Goal: Task Accomplishment & Management: Use online tool/utility

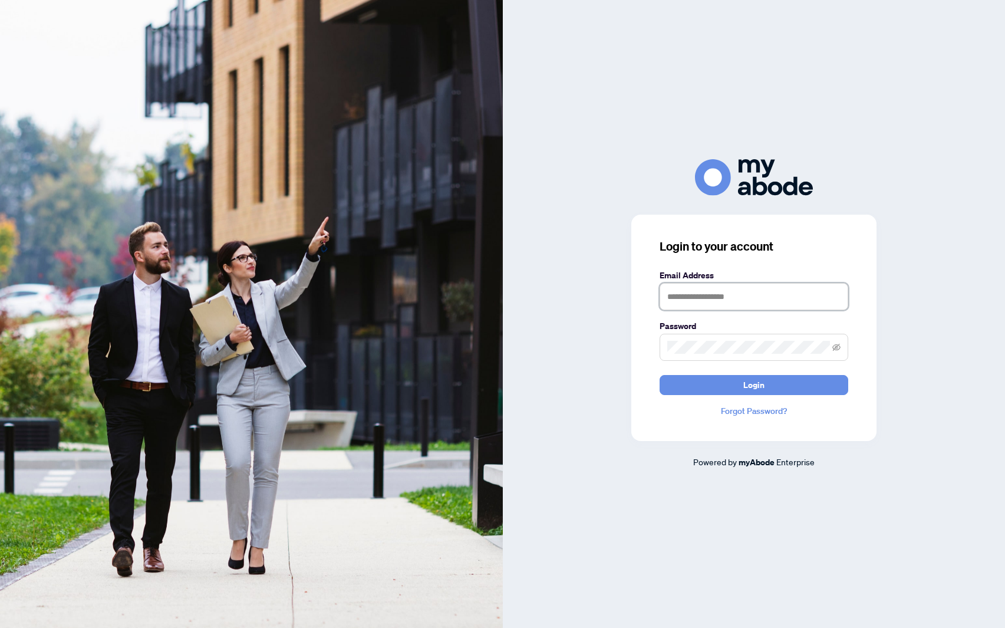
type input "**********"
click at [733, 384] on button "Login" at bounding box center [754, 385] width 189 height 20
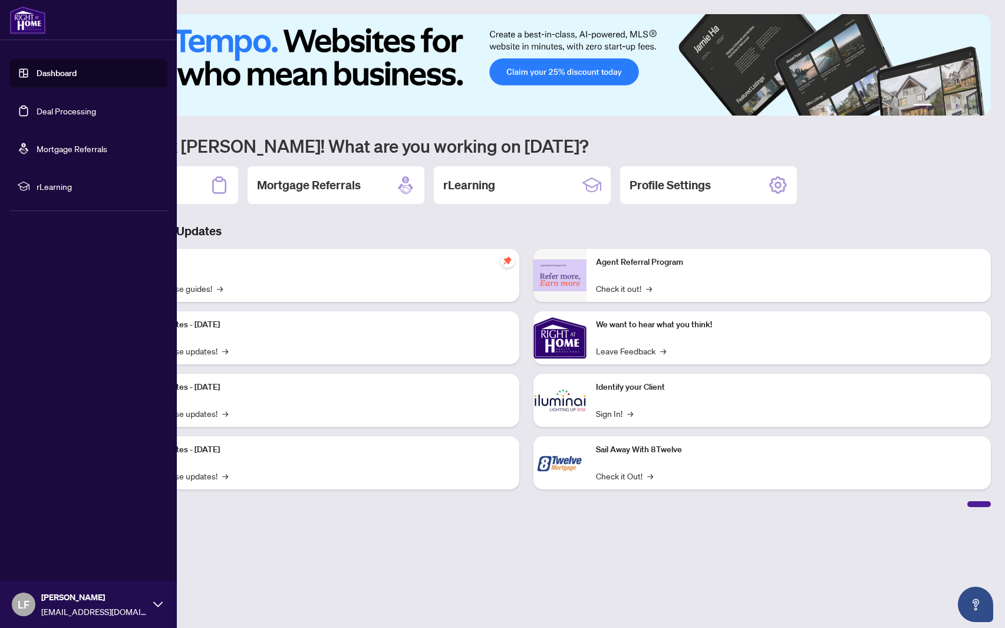
click at [37, 116] on link "Deal Processing" at bounding box center [67, 111] width 60 height 11
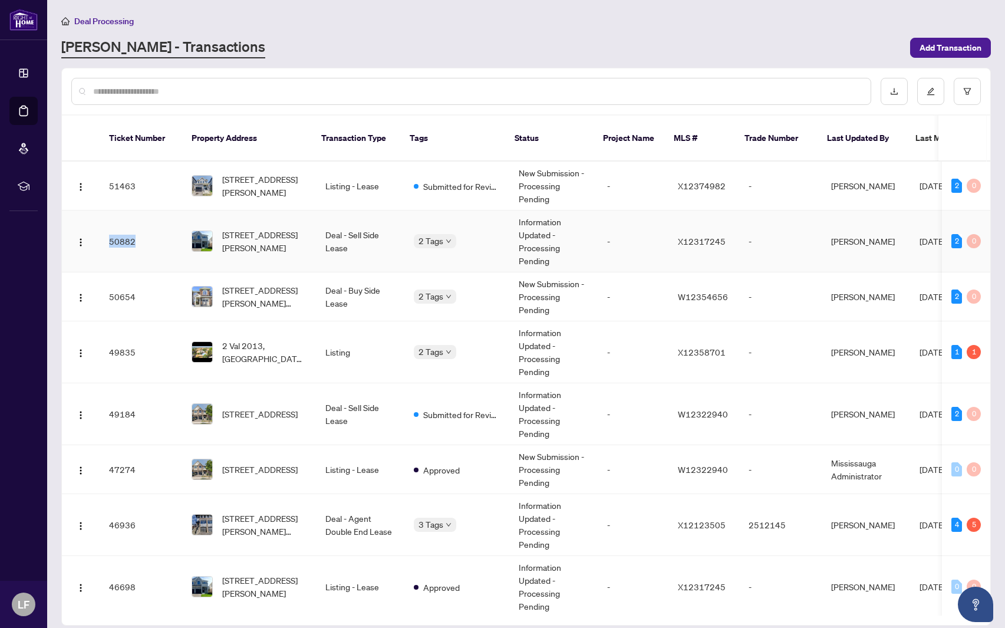
drag, startPoint x: 110, startPoint y: 227, endPoint x: 144, endPoint y: 231, distance: 35.0
click at [144, 231] on td "50882" at bounding box center [141, 241] width 83 height 62
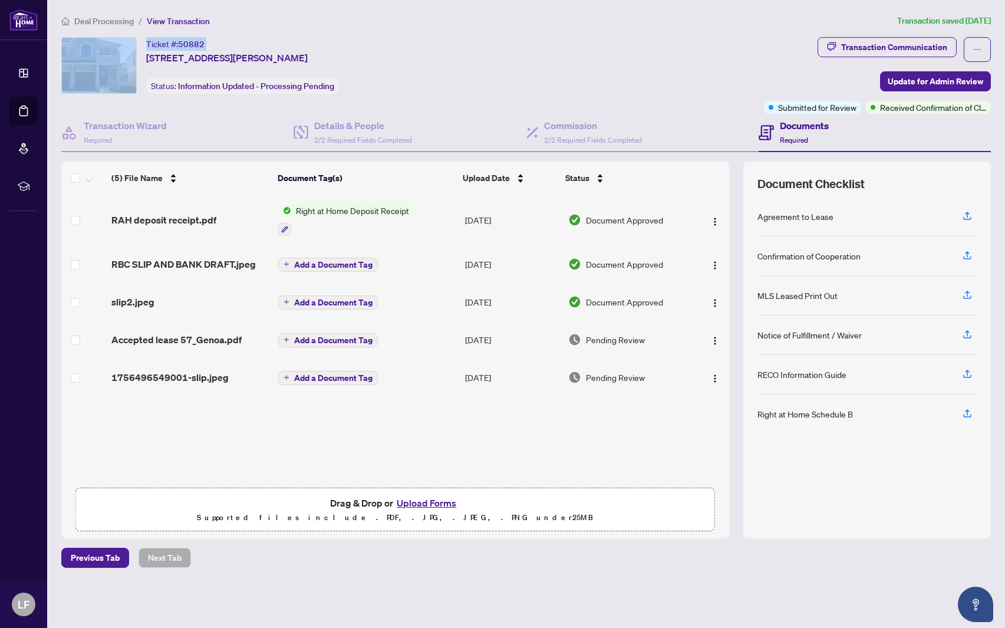
drag, startPoint x: 215, startPoint y: 44, endPoint x: 139, endPoint y: 45, distance: 76.1
click at [139, 45] on div "Ticket #: 50882 [STREET_ADDRESS][PERSON_NAME] Status: Information Updated - Pro…" at bounding box center [410, 65] width 698 height 57
copy div "Ticket #: 50882"
click at [94, 18] on span "Deal Processing" at bounding box center [104, 21] width 60 height 11
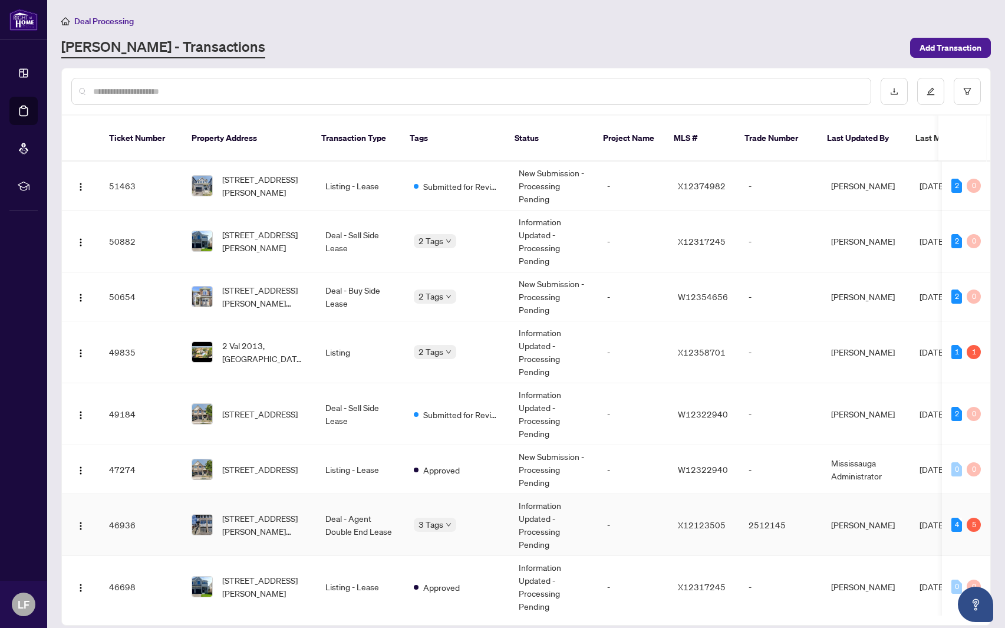
click at [157, 512] on td "46936" at bounding box center [141, 525] width 83 height 62
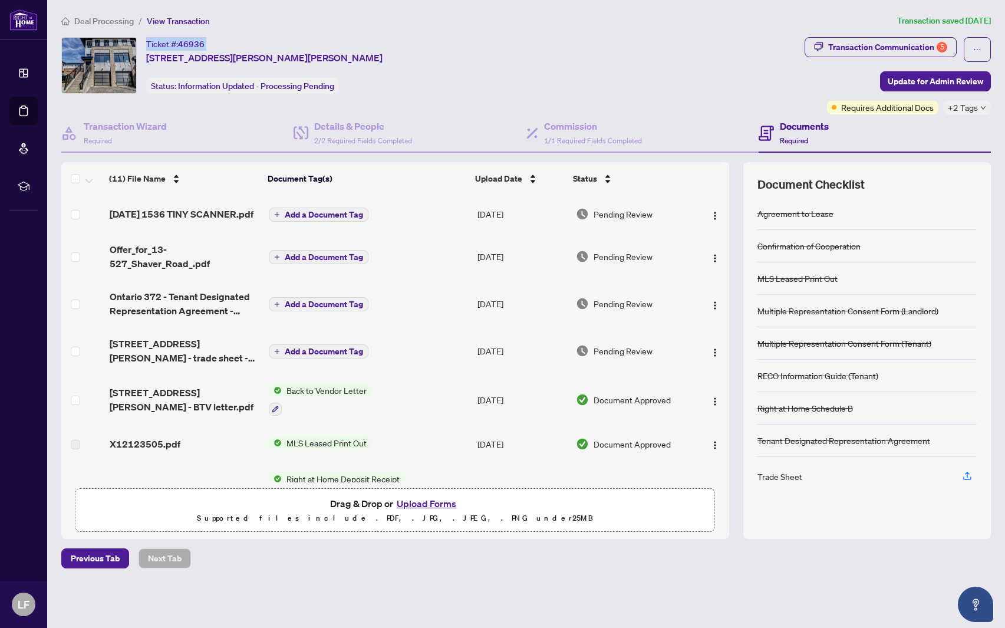
drag, startPoint x: 216, startPoint y: 42, endPoint x: 145, endPoint y: 43, distance: 70.8
click at [145, 43] on div "Ticket #: 46936 13-527 Shaver Rd, Hamilton, Ontario L9G 3K9, Canada Status: Inf…" at bounding box center [430, 65] width 739 height 57
copy div "Ticket #: 46936"
